Goal: Find specific page/section: Find specific page/section

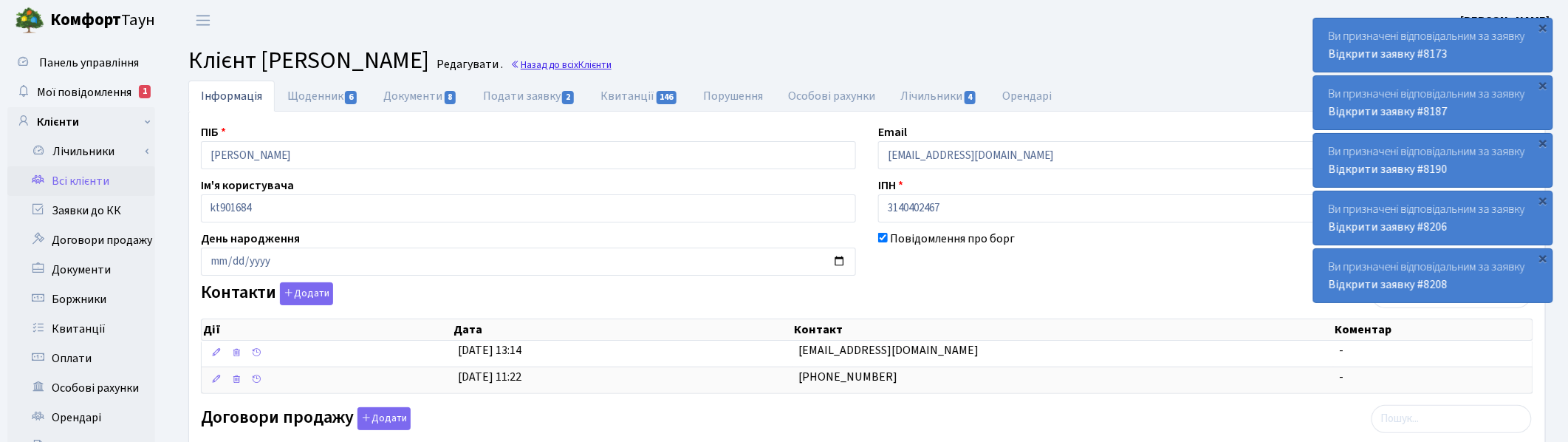
click at [611, 65] on link "Назад до всіх Клієнти" at bounding box center [561, 65] width 101 height 14
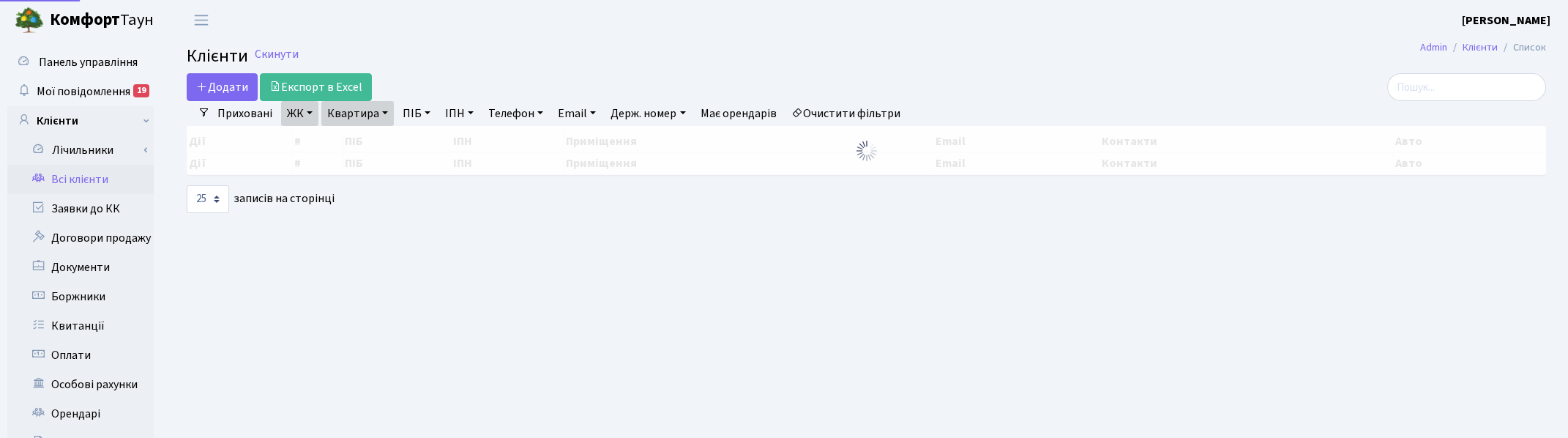
select select "25"
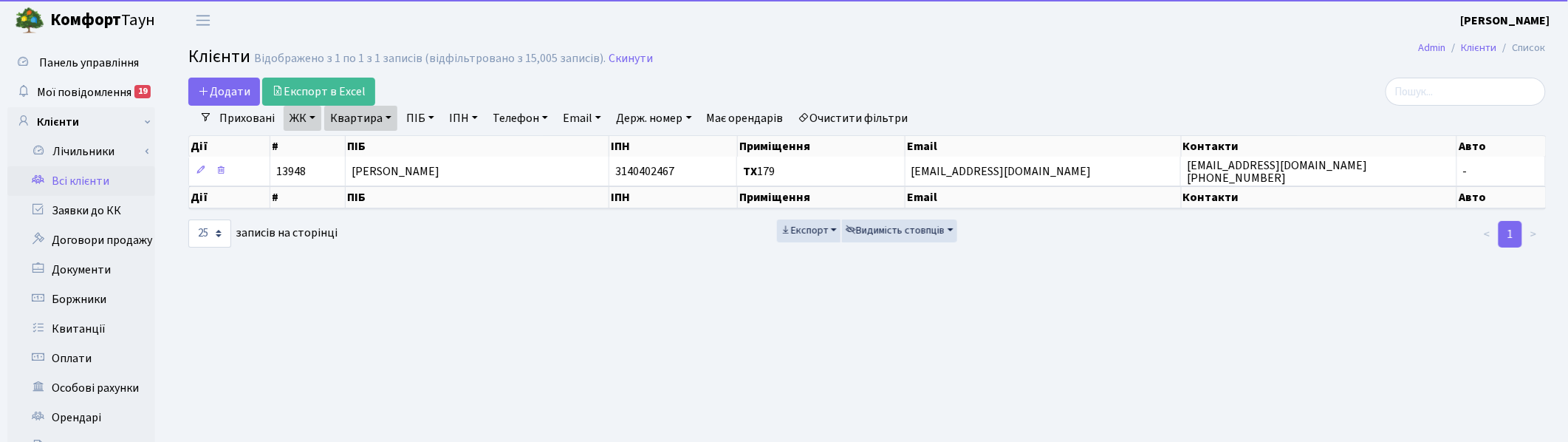
click at [390, 113] on link "Квартира" at bounding box center [360, 118] width 73 height 25
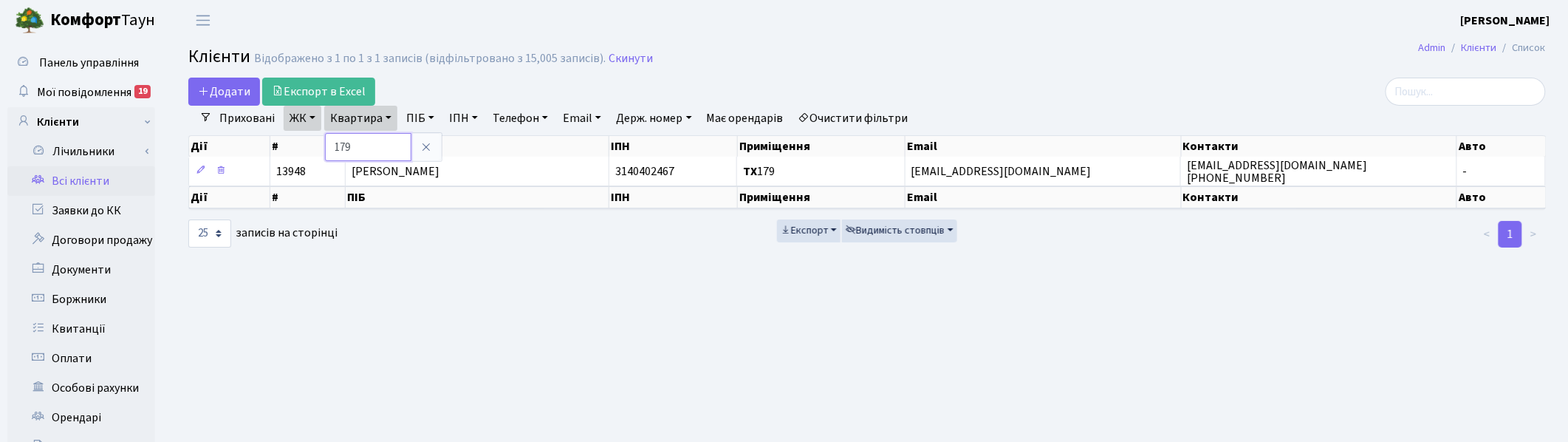
click at [380, 145] on input "179" at bounding box center [368, 148] width 87 height 28
type input "1"
type input "2-1293"
click at [318, 121] on link "ЖК" at bounding box center [303, 118] width 38 height 25
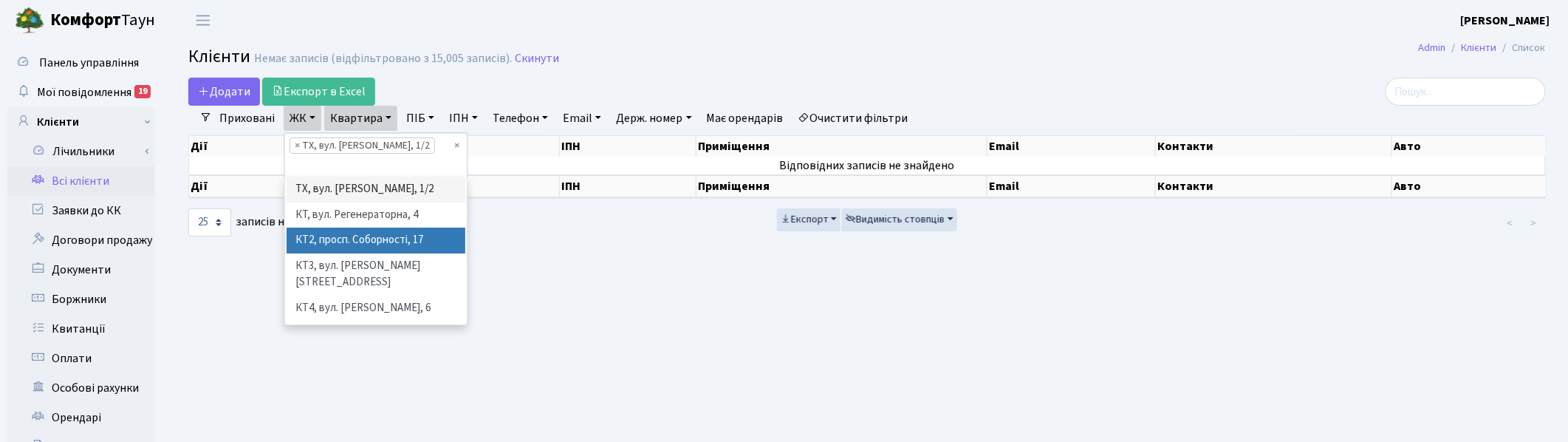
click at [300, 227] on li "КТ2, просп. Соборності, 17" at bounding box center [375, 240] width 179 height 26
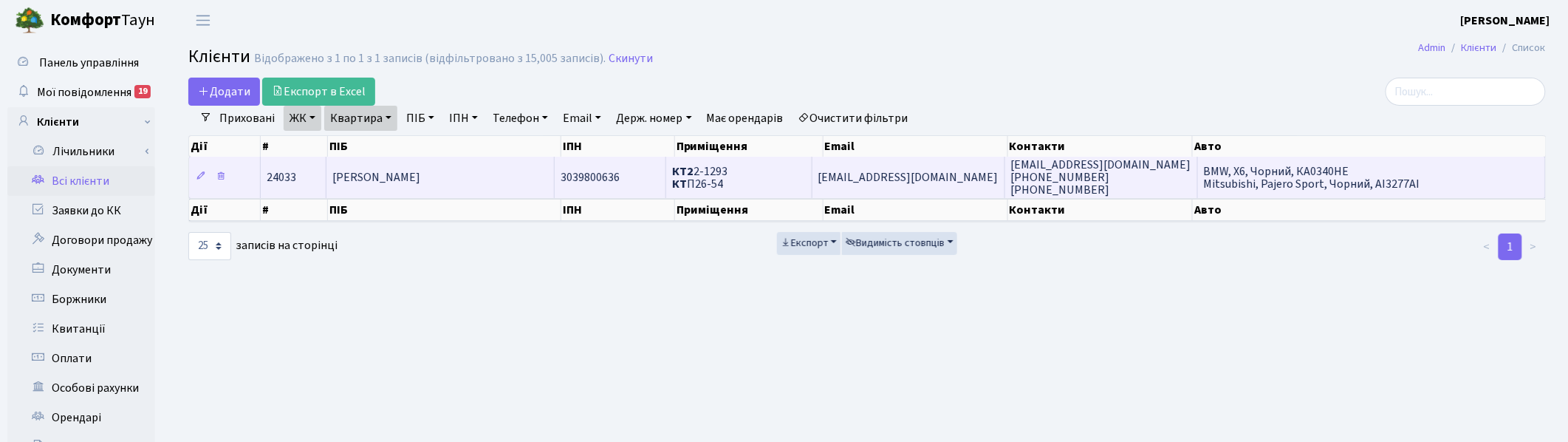
click at [388, 182] on span "[PERSON_NAME]" at bounding box center [375, 177] width 88 height 17
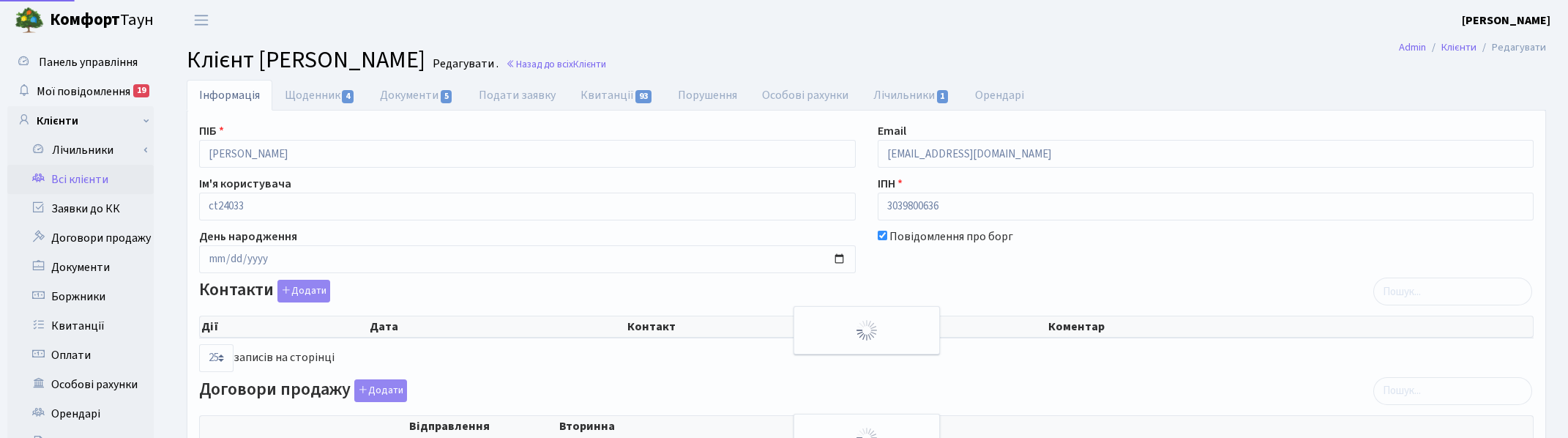
select select "25"
